Goal: Transaction & Acquisition: Purchase product/service

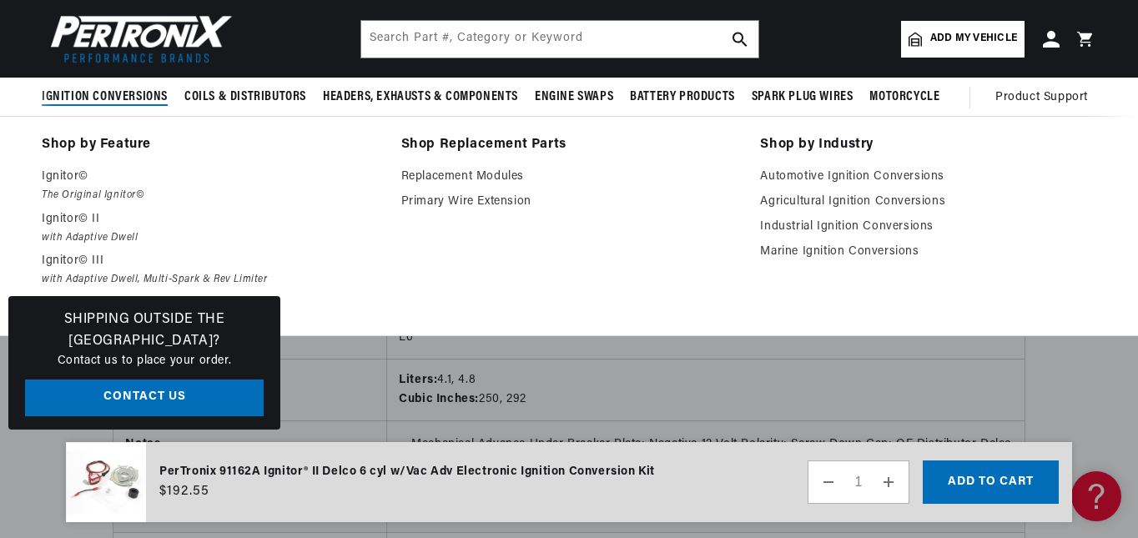
scroll to position [0, 988]
click at [118, 97] on span "Ignition Conversions" at bounding box center [105, 97] width 126 height 18
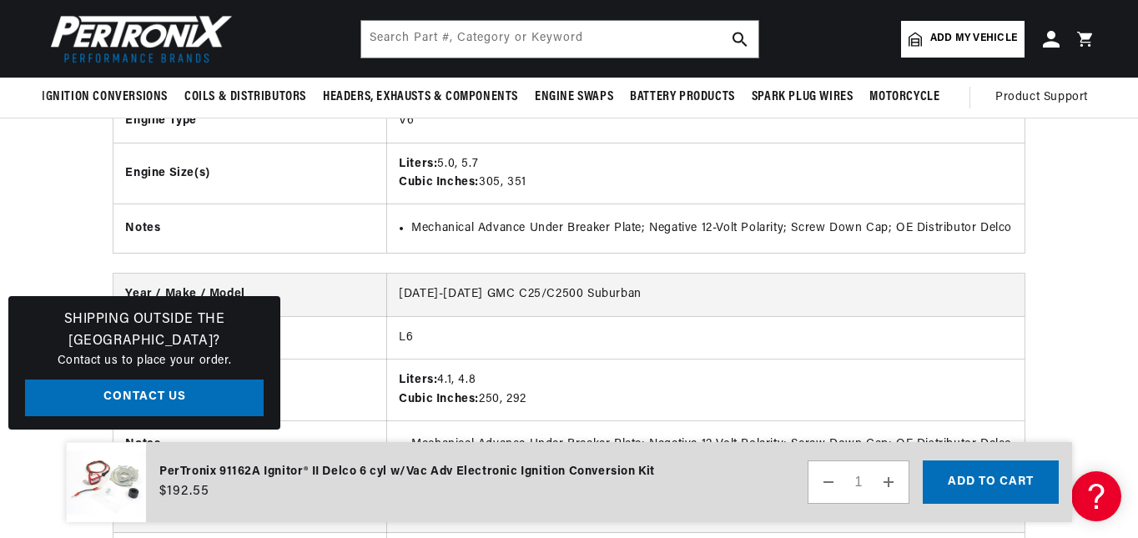
scroll to position [0, 0]
click at [948, 44] on span "Add my vehicle" at bounding box center [973, 39] width 87 height 16
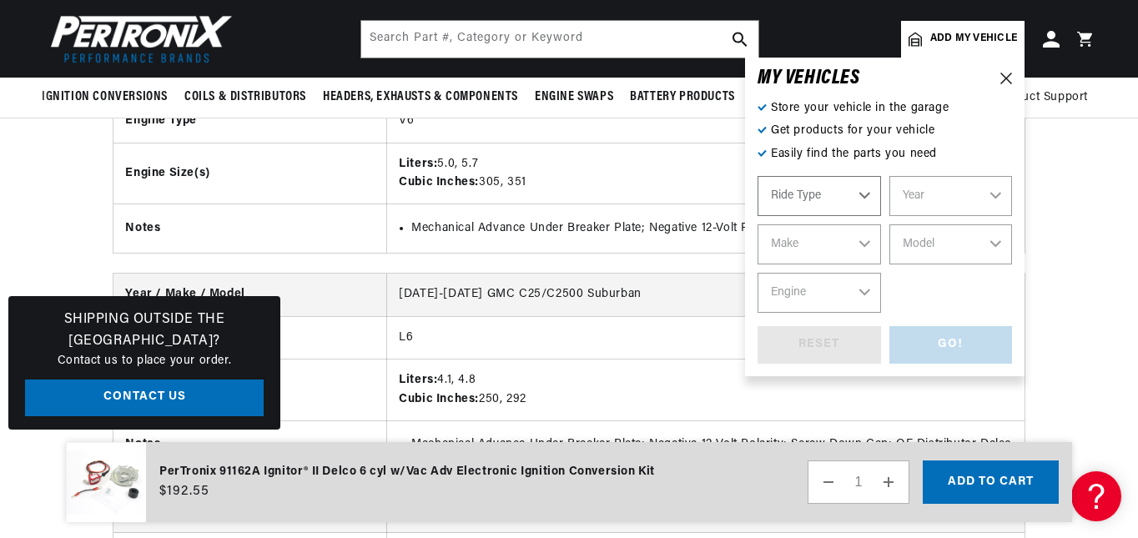
select select "Automotive"
click at [863, 197] on select "Automotive Agricultural Industrial Marine Motorcycle" at bounding box center [819, 196] width 123 height 40
click at [758, 176] on select "Automotive Agricultural Industrial Marine Motorcycle" at bounding box center [819, 196] width 123 height 40
click at [999, 194] on select "Year [DATE] 2021 2020 2019 2018 2017 2016 2015 2014 2013 2012 2011 2010 2009 20…" at bounding box center [950, 196] width 123 height 40
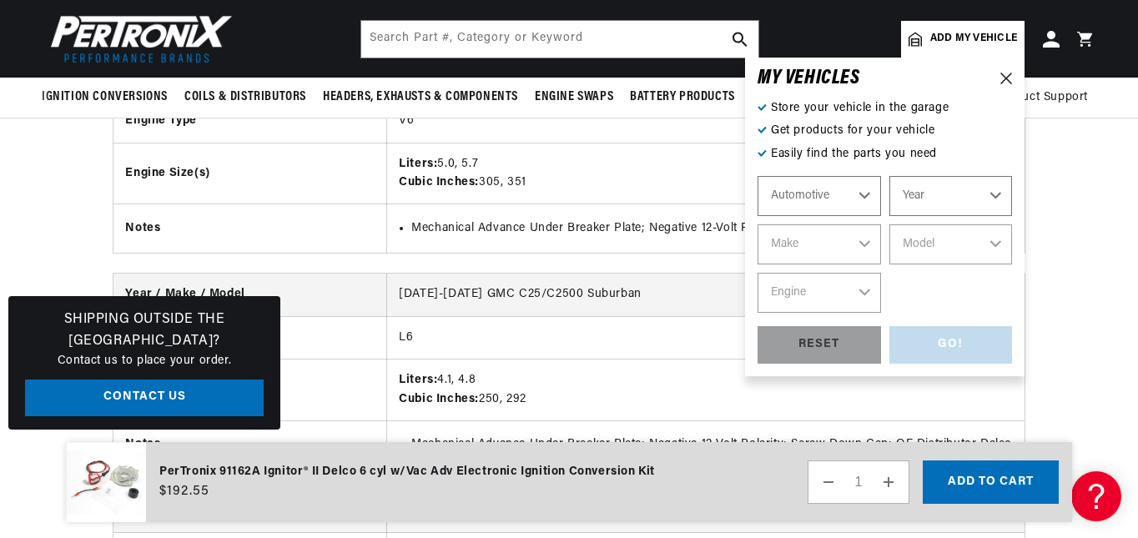
scroll to position [0, 1976]
select select "1967"
click at [889, 176] on select "Year [DATE] 2021 2020 2019 2018 2017 2016 2015 2014 2013 2012 2011 2010 2009 20…" at bounding box center [950, 196] width 123 height 40
select select "1967"
click at [998, 196] on select "2022 2021 2020 2019 2018 2017 2016 2015 2014 2013 2012 2011 2010 2009 2008 2007…" at bounding box center [950, 196] width 123 height 40
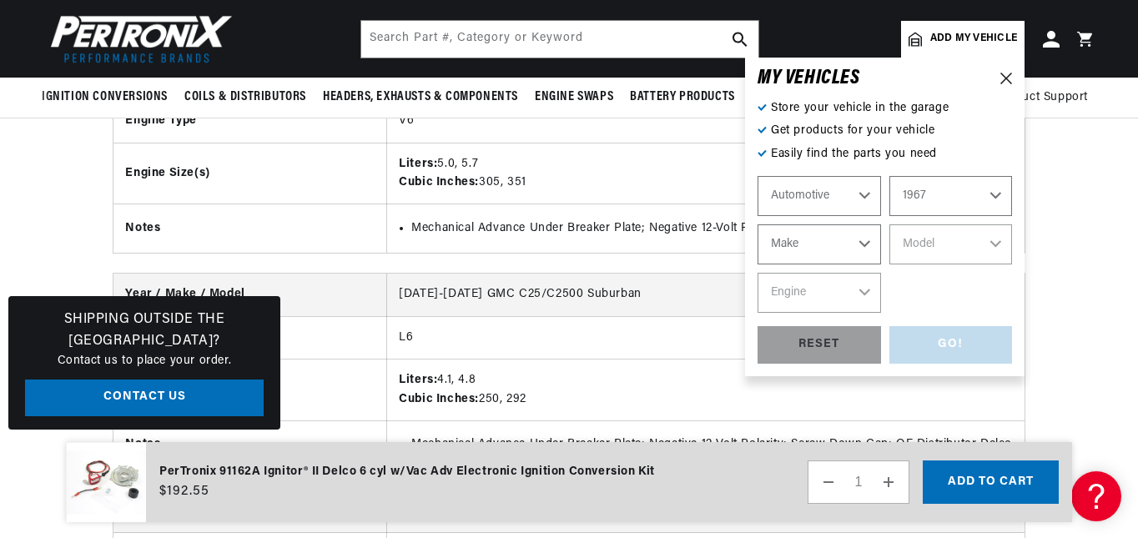
scroll to position [0, 0]
click at [889, 176] on select "2022 2021 2020 2019 2018 2017 2016 2015 2014 2013 2012 2011 2010 2009 2008 2007…" at bounding box center [950, 196] width 123 height 40
click at [865, 247] on select "Make Alfa Romeo American Motors Aston [PERSON_NAME][GEOGRAPHIC_DATA] [PERSON_NA…" at bounding box center [819, 244] width 123 height 40
select select "GMC"
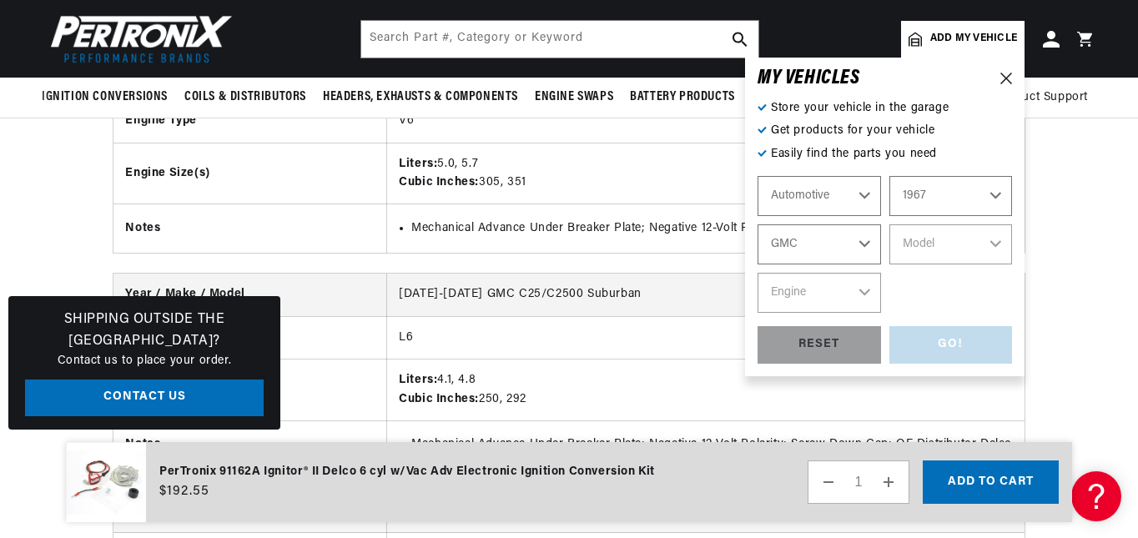
click at [758, 224] on select "Make Alfa Romeo American Motors Aston [PERSON_NAME][GEOGRAPHIC_DATA] [PERSON_NA…" at bounding box center [819, 244] width 123 height 40
select select "GMC"
click at [994, 244] on select "Model C15/C1500 Pickup C15/C1500 Suburban C25/C2500 Pickup C25/C2500 Suburban C…" at bounding box center [950, 244] width 123 height 40
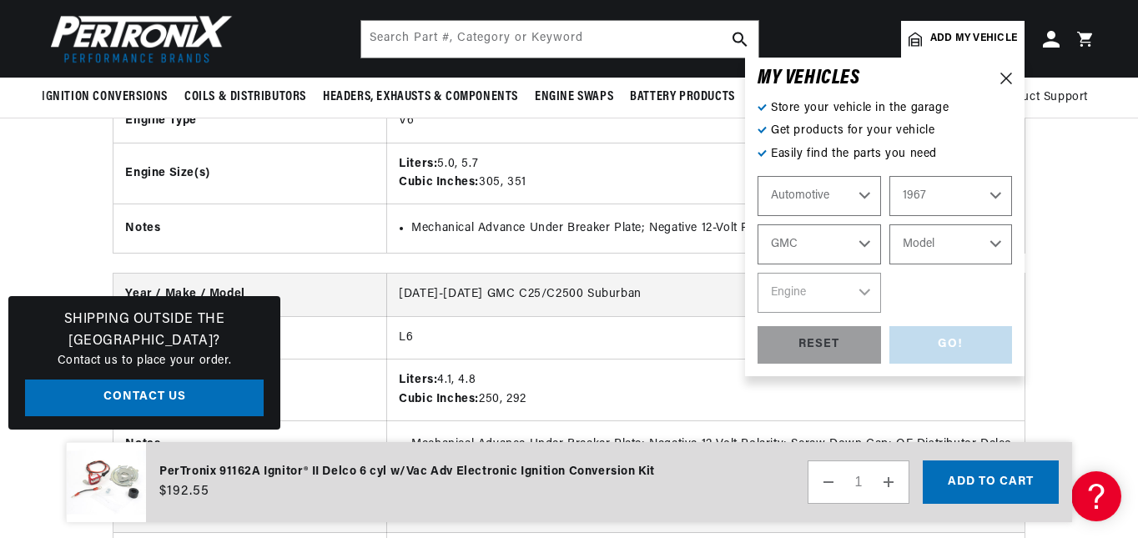
select select "C25-C2500-Pickup"
click at [889, 224] on select "Model C15/C1500 Pickup C15/C1500 Suburban C25/C2500 Pickup C25/C2500 Suburban C…" at bounding box center [950, 244] width 123 height 40
select select "C25-C2500-Pickup"
click at [864, 291] on select "Engine 6.5L 6.6L 7.4L 250cid / 4.1L 283cid / 4.6L 292cid / 4.8L 305cid / 5.0L 3…" at bounding box center [819, 293] width 123 height 40
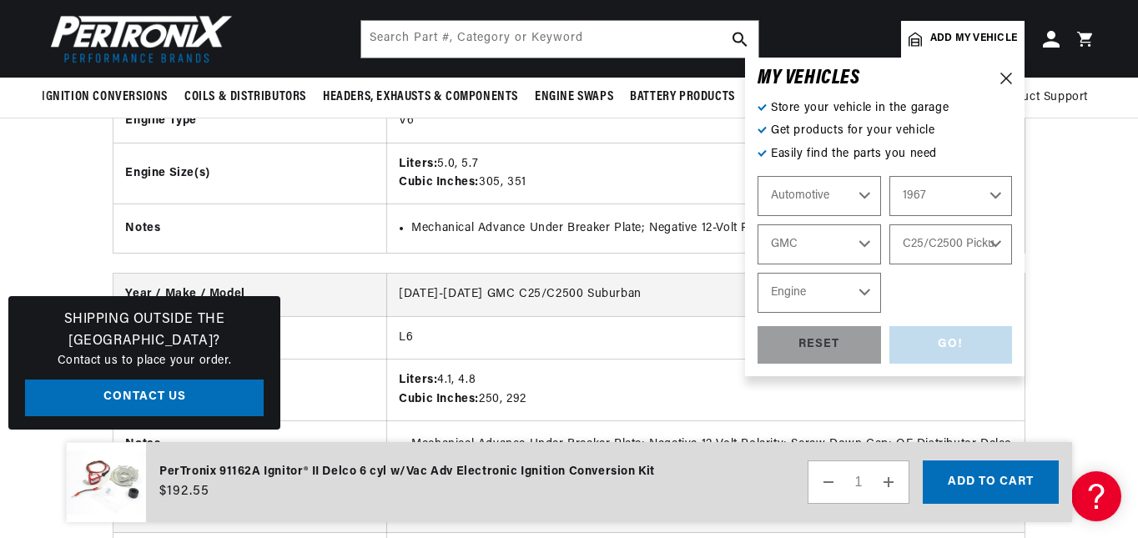
select select "351cid-5.7L"
click at [758, 273] on select "Engine 6.5L 6.6L 7.4L 250cid / 4.1L 283cid / 4.6L 292cid / 4.8L 305cid / 5.0L 3…" at bounding box center [819, 293] width 123 height 40
select select "351cid-5.7L"
click at [937, 345] on div "GO!" at bounding box center [950, 345] width 123 height 38
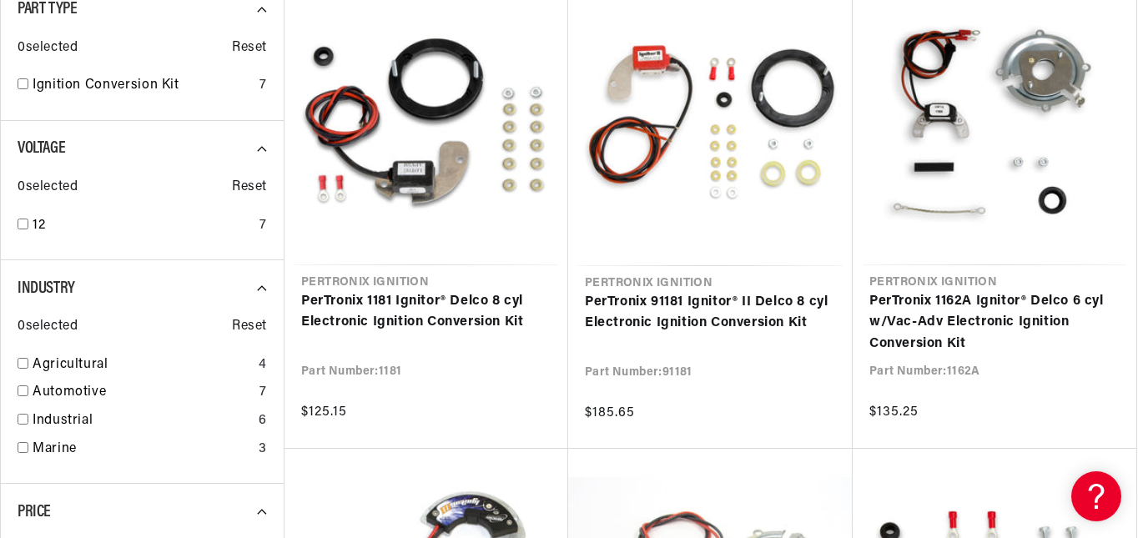
scroll to position [0, 1976]
click at [23, 390] on input "checkbox" at bounding box center [23, 390] width 11 height 11
checkbox input "true"
click at [20, 228] on input "checkbox" at bounding box center [23, 224] width 11 height 11
checkbox input "true"
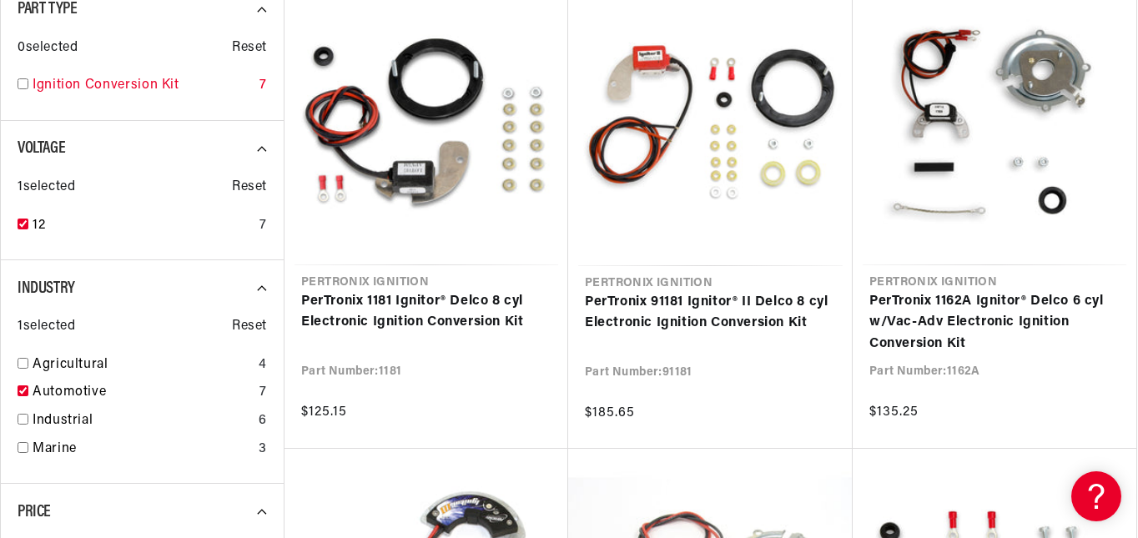
scroll to position [0, 988]
click at [20, 84] on input "checkbox" at bounding box center [23, 83] width 11 height 11
checkbox input "true"
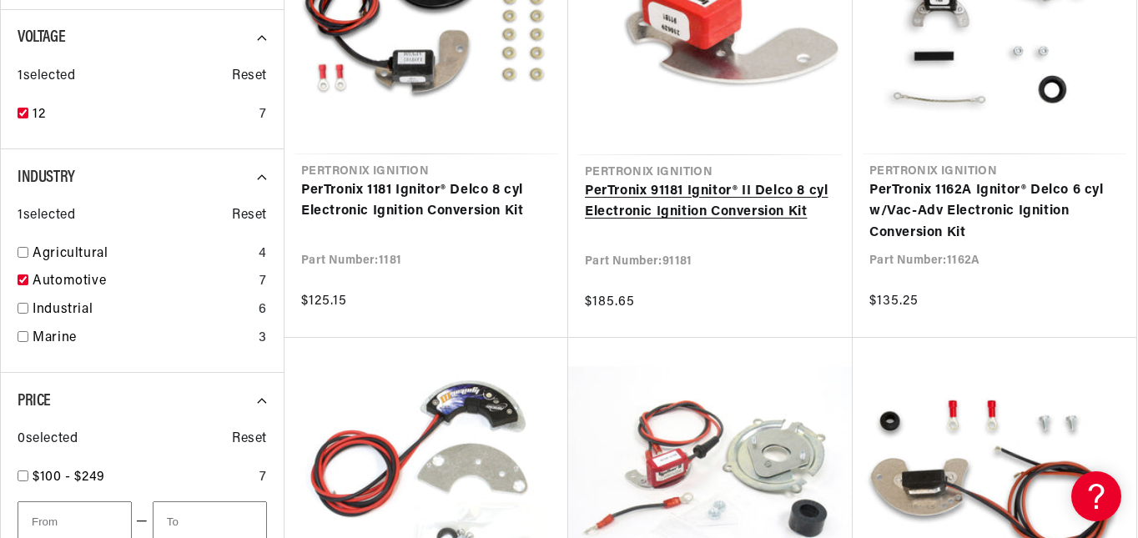
scroll to position [0, 988]
